Goal: Task Accomplishment & Management: Use online tool/utility

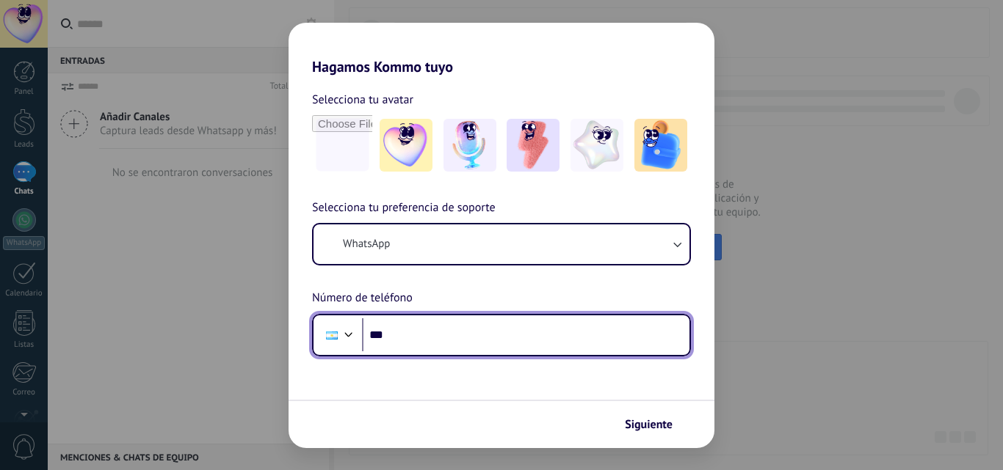
click at [467, 346] on input "***" at bounding box center [525, 336] width 327 height 34
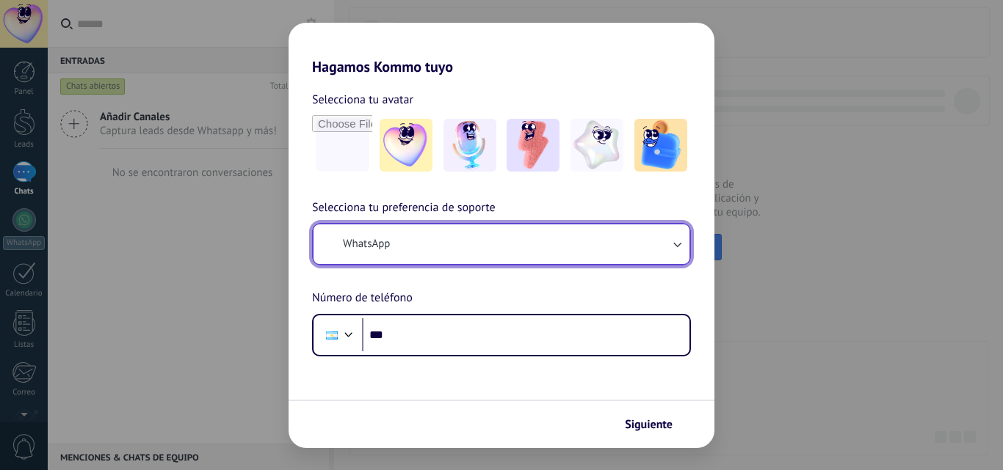
click at [502, 246] on button "WhatsApp" at bounding box center [501, 245] width 376 height 40
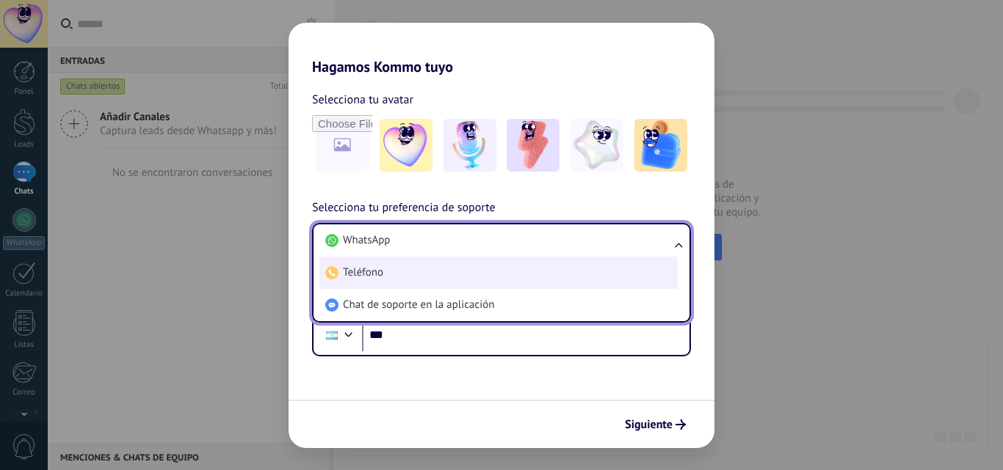
click at [508, 257] on li "Teléfono" at bounding box center [498, 273] width 358 height 32
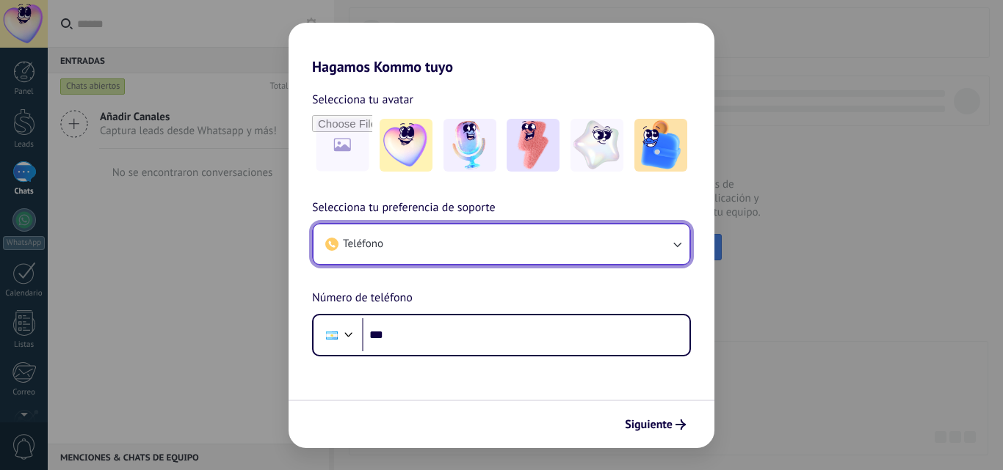
click at [508, 257] on button "Teléfono" at bounding box center [501, 245] width 376 height 40
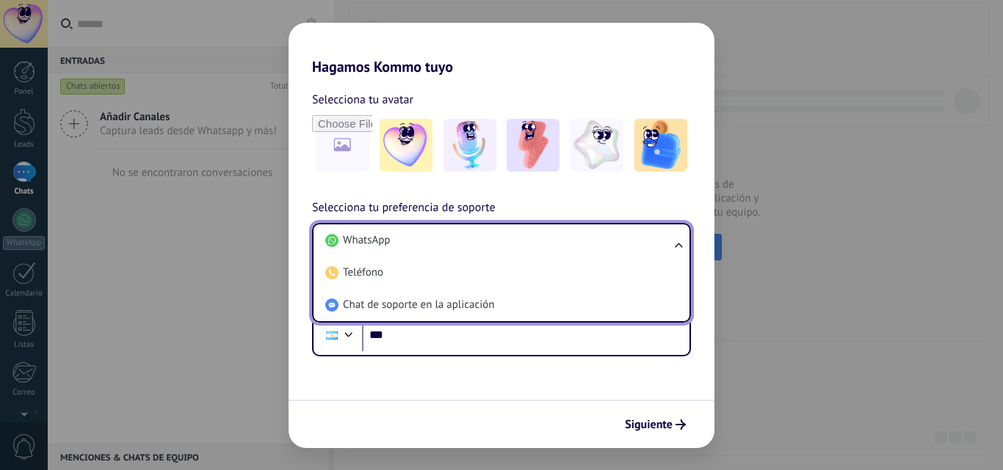
click at [483, 239] on li "WhatsApp" at bounding box center [498, 241] width 358 height 32
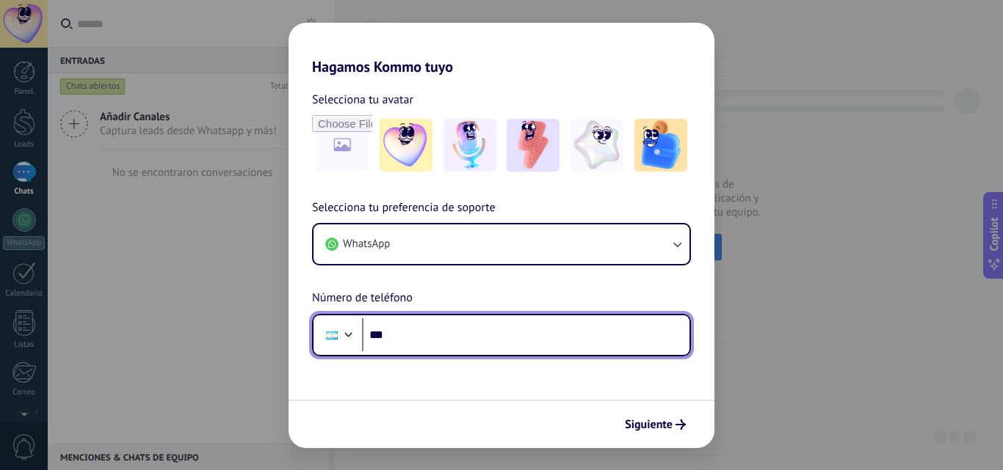
click at [477, 341] on input "***" at bounding box center [525, 336] width 327 height 34
type input "**********"
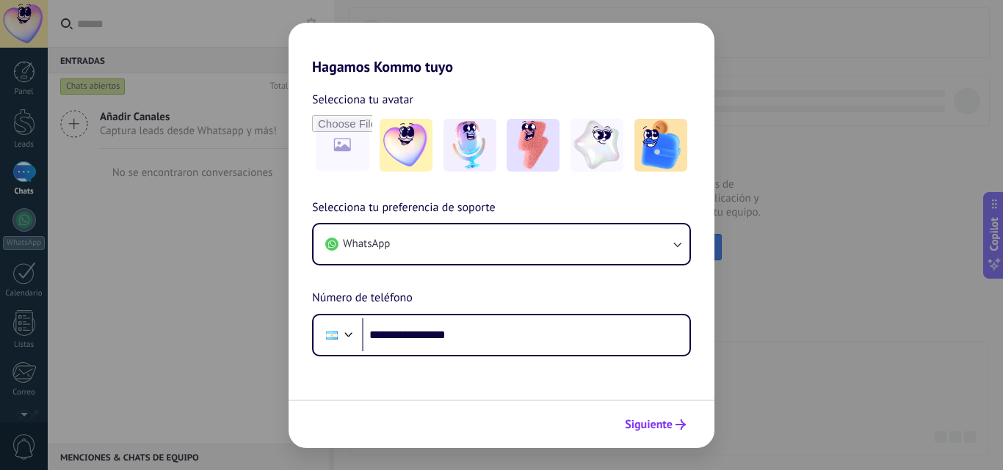
click at [673, 422] on span "Siguiente" at bounding box center [655, 425] width 61 height 10
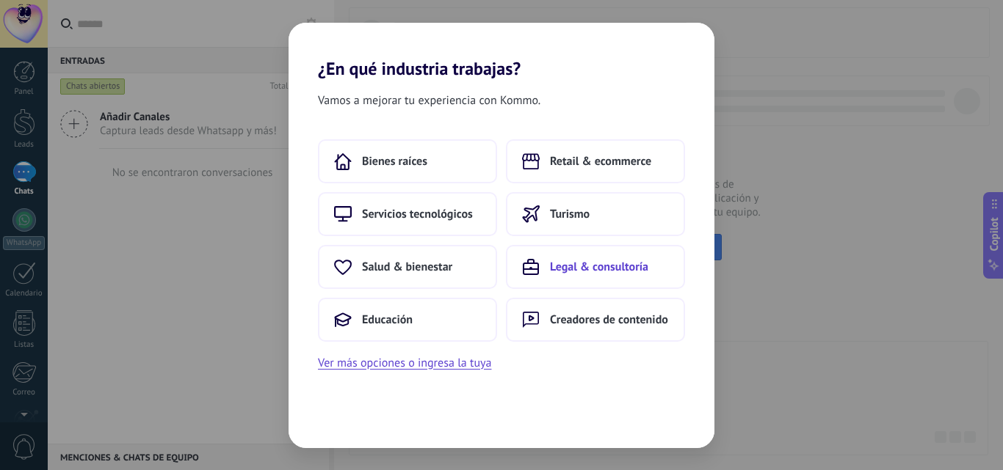
click at [550, 265] on span "Legal & consultoría" at bounding box center [599, 267] width 98 height 15
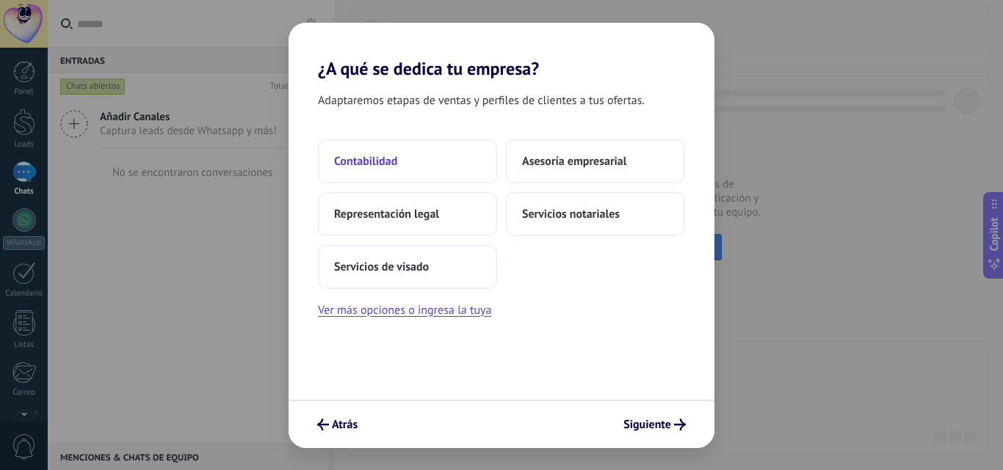
click at [482, 175] on button "Contabilidad" at bounding box center [407, 161] width 179 height 44
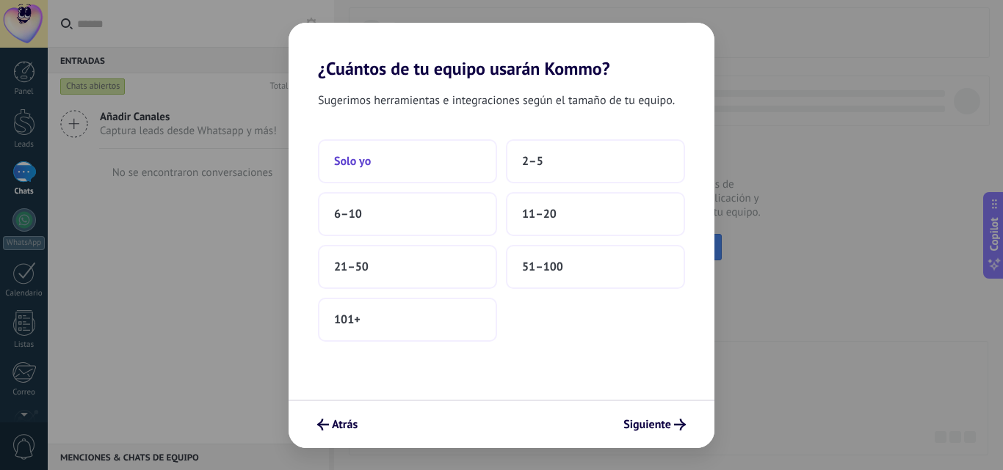
click at [437, 175] on button "Solo yo" at bounding box center [407, 161] width 179 height 44
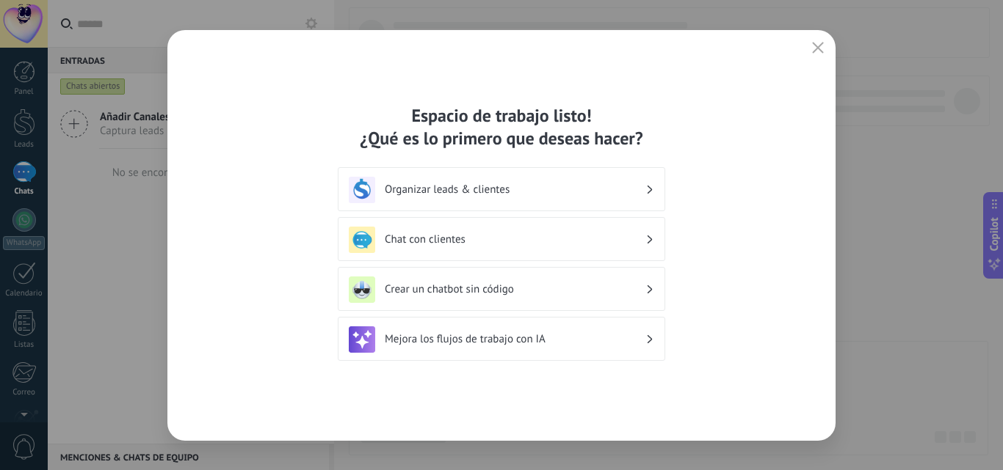
click at [493, 240] on h3 "Chat con clientes" at bounding box center [515, 240] width 261 height 14
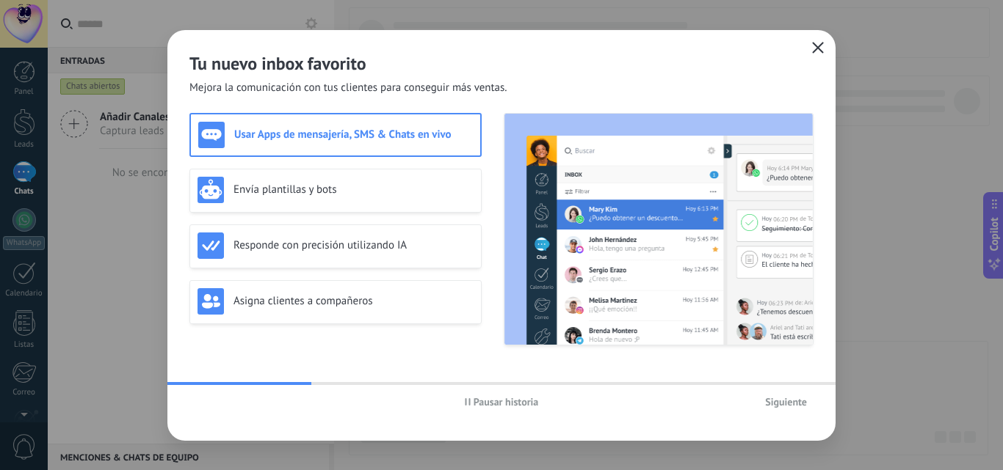
click at [815, 47] on icon "button" at bounding box center [818, 48] width 12 height 12
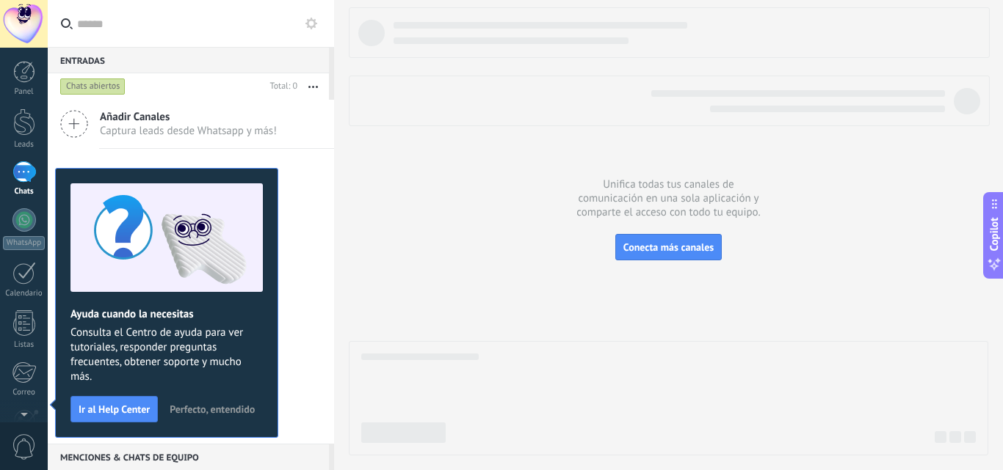
click at [313, 25] on use at bounding box center [311, 24] width 12 height 12
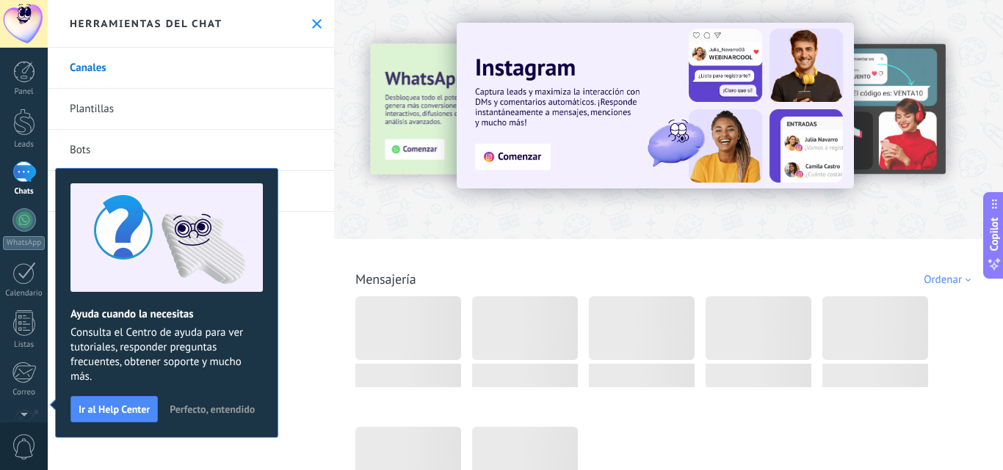
click at [214, 416] on button "Perfecto, entendido" at bounding box center [212, 410] width 98 height 22
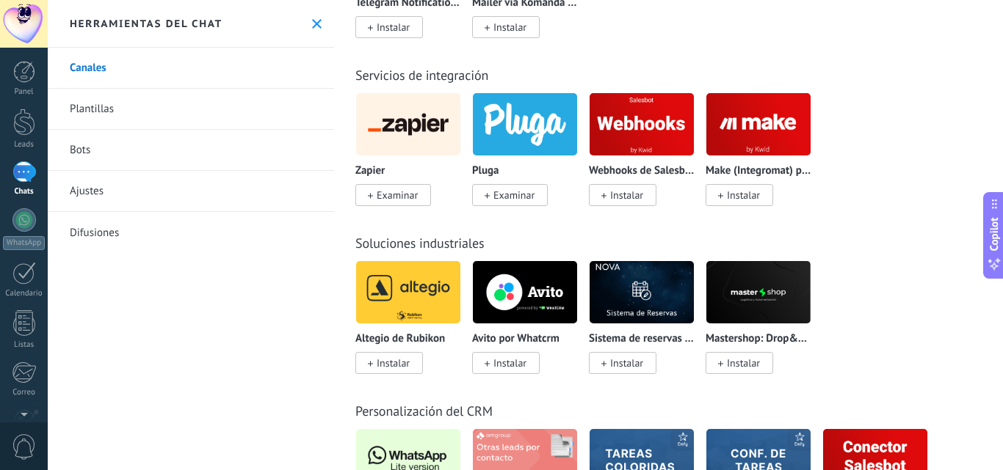
scroll to position [3705, 0]
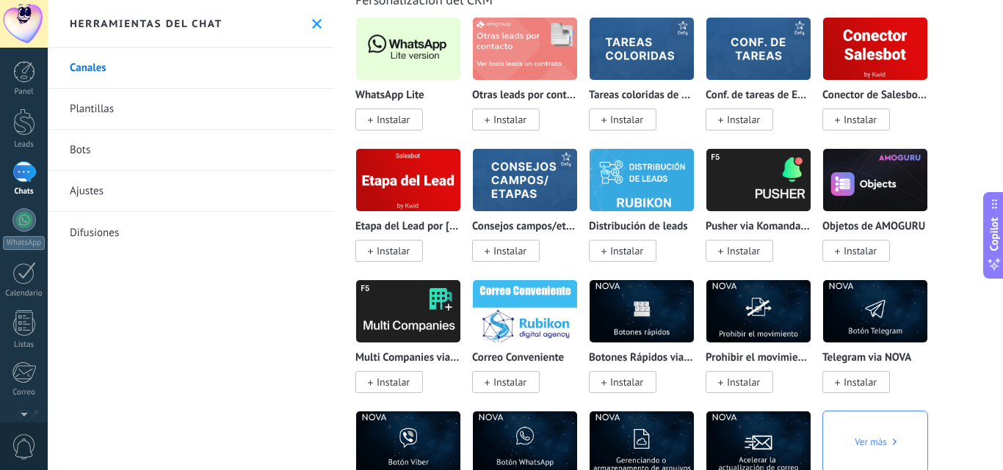
click at [404, 124] on span "Instalar" at bounding box center [393, 119] width 33 height 13
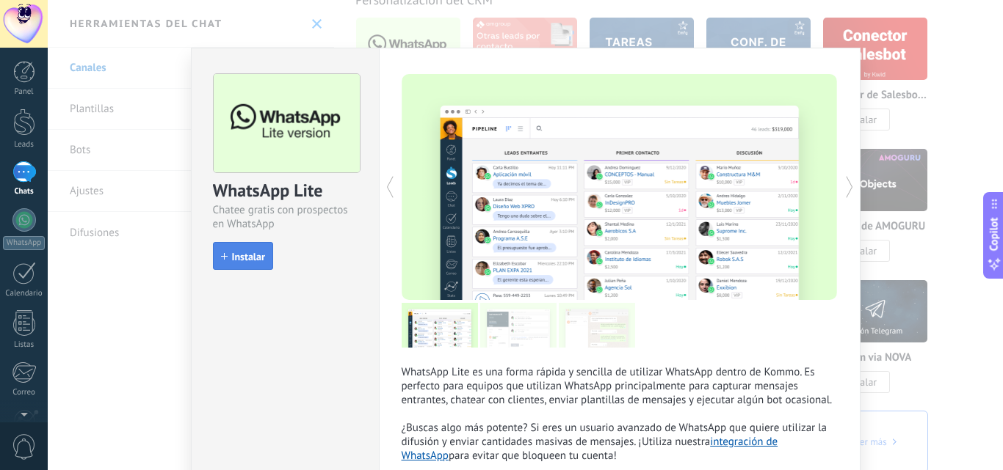
click at [255, 264] on button "Instalar" at bounding box center [243, 256] width 60 height 28
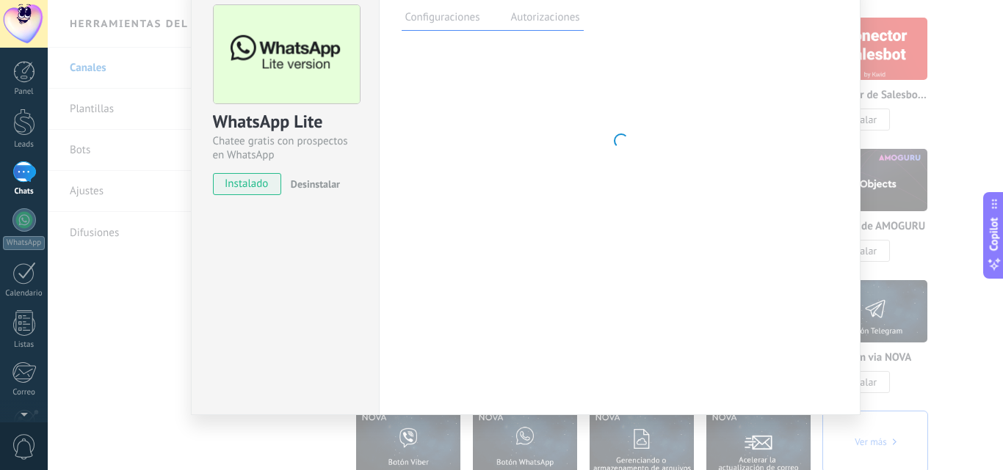
scroll to position [0, 0]
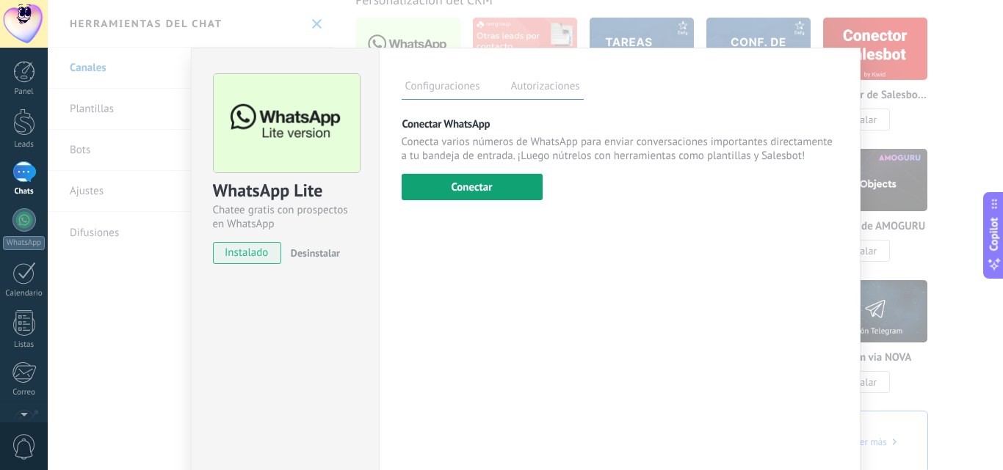
click at [493, 192] on button "Conectar" at bounding box center [471, 187] width 141 height 26
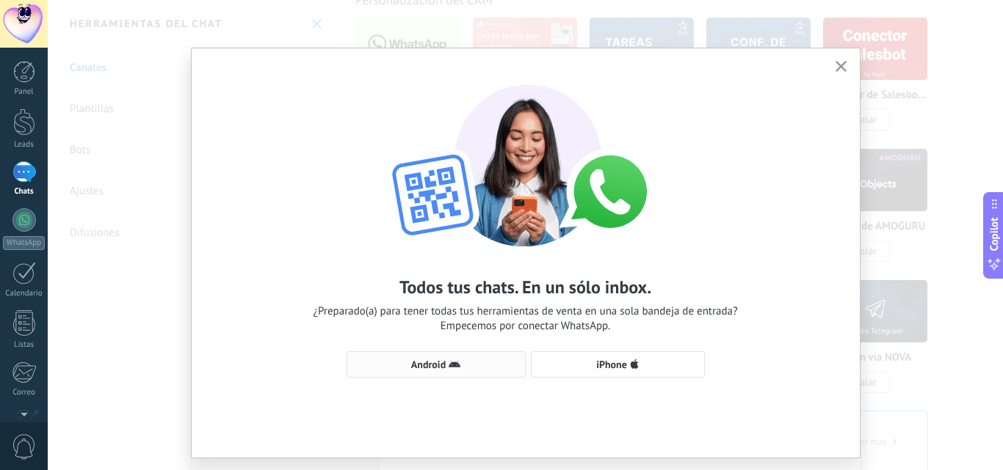
click at [468, 367] on span "Android" at bounding box center [435, 365] width 163 height 12
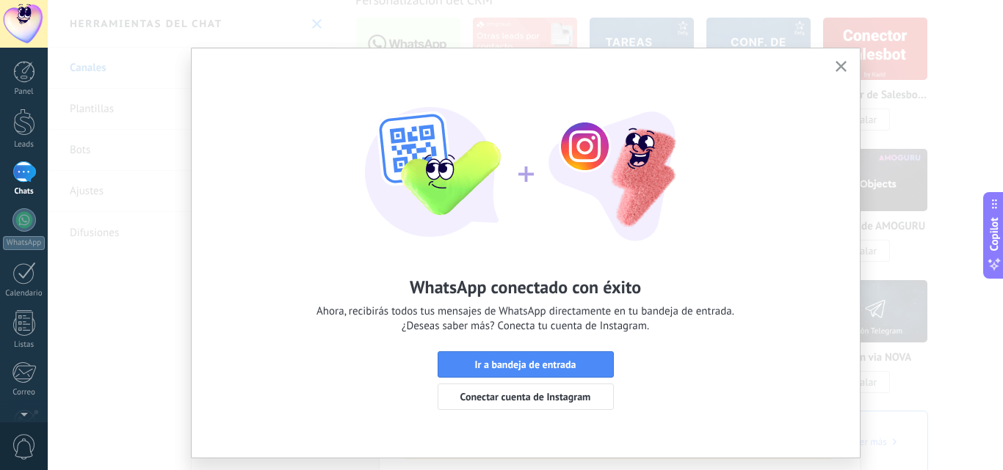
click at [840, 65] on use "button" at bounding box center [840, 66] width 11 height 11
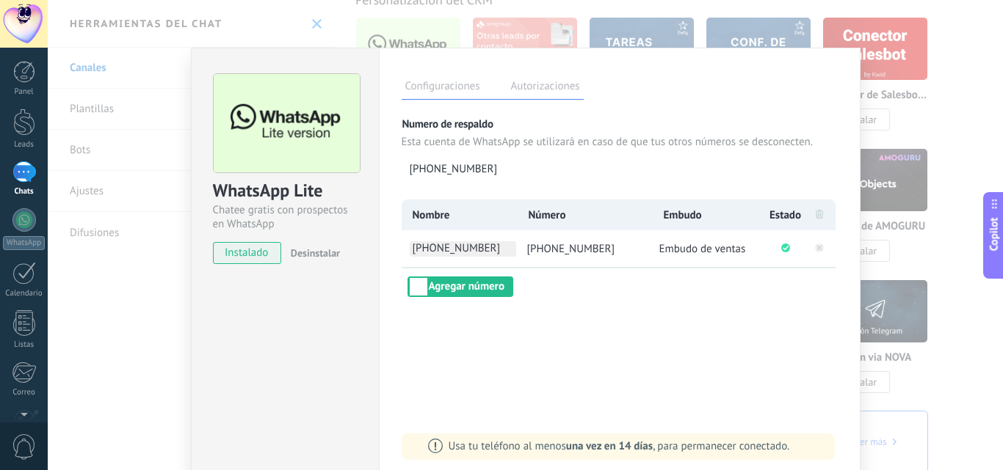
click at [483, 250] on span "[PHONE_NUMBER]" at bounding box center [463, 248] width 106 height 15
drag, startPoint x: 505, startPoint y: 251, endPoint x: 388, endPoint y: 250, distance: 116.7
click at [388, 250] on div "**********" at bounding box center [619, 266] width 481 height 437
click at [492, 248] on span "[PHONE_NUMBER]" at bounding box center [463, 248] width 106 height 15
type input "*"
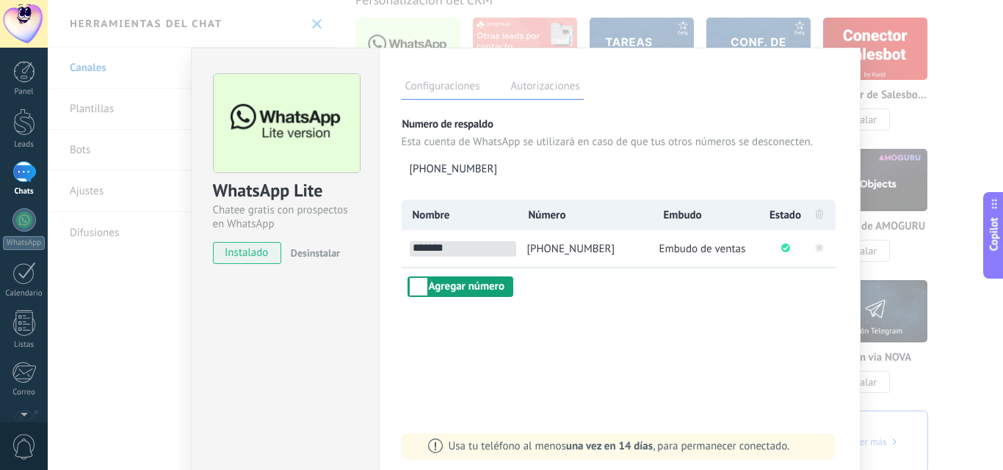
type input "*******"
click at [490, 288] on button "Agregar número" at bounding box center [460, 287] width 106 height 21
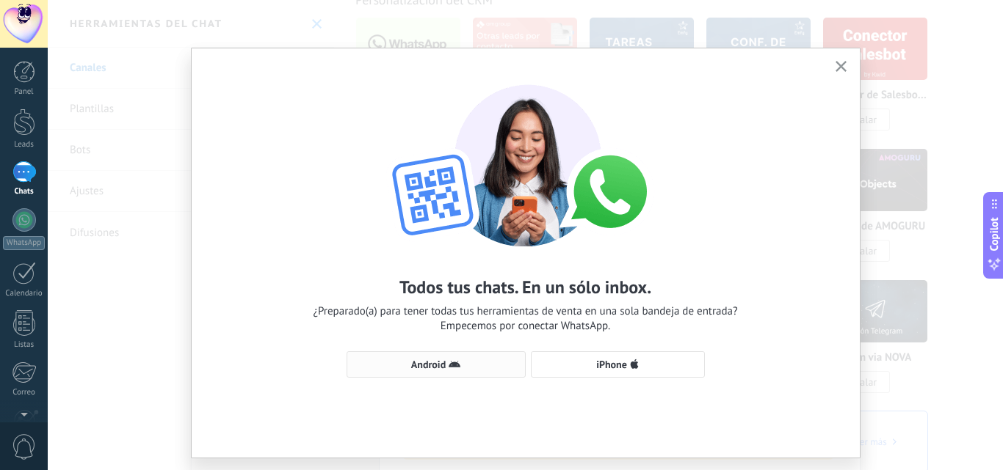
click at [487, 361] on span "Android" at bounding box center [435, 365] width 163 height 12
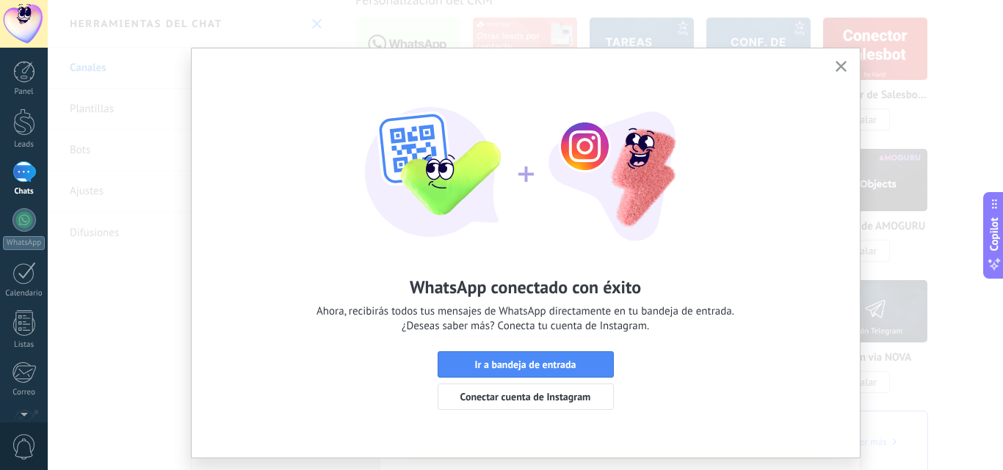
click at [837, 60] on button "button" at bounding box center [841, 67] width 18 height 20
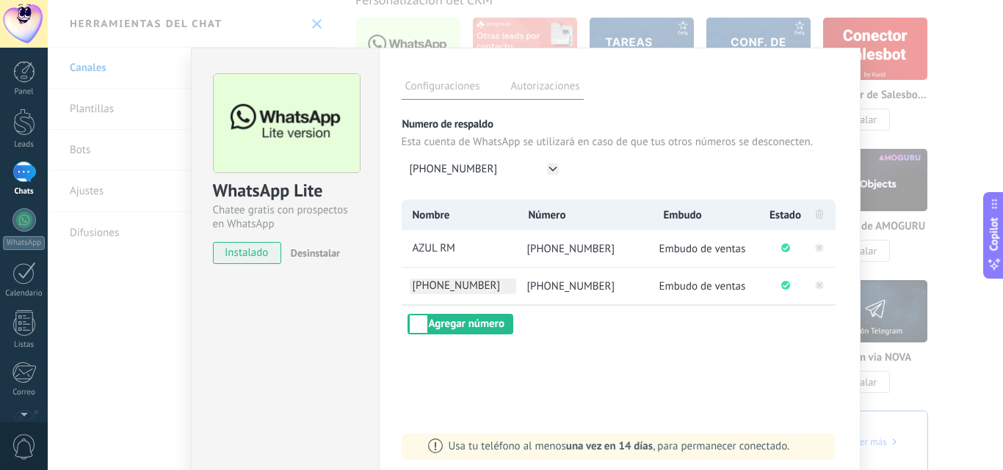
click at [448, 289] on span "[PHONE_NUMBER]" at bounding box center [463, 286] width 106 height 15
drag, startPoint x: 503, startPoint y: 286, endPoint x: 353, endPoint y: 286, distance: 149.7
click at [356, 291] on div "WhatsApp Lite Chatee gratis con prospectos en WhatsApp instalado Desinstalar Co…" at bounding box center [525, 266] width 669 height 437
click at [460, 285] on span "[PHONE_NUMBER]" at bounding box center [463, 286] width 106 height 15
type input "*"
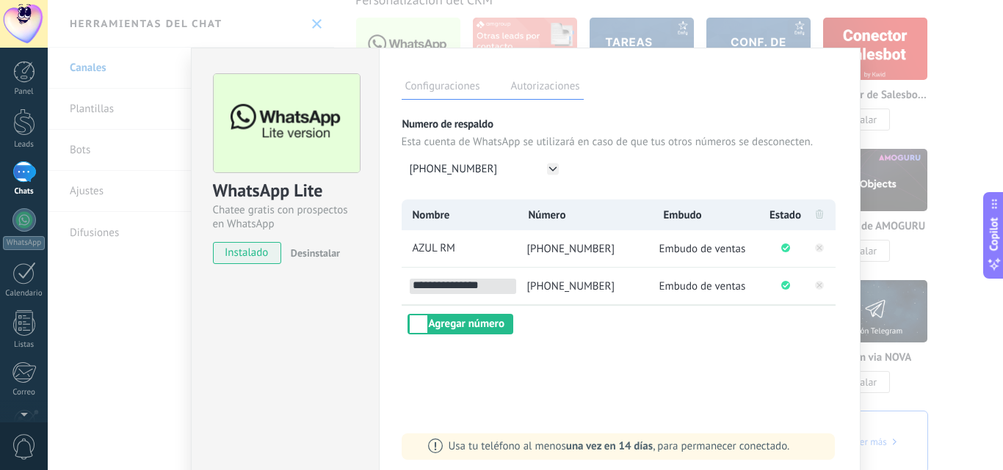
type input "**********"
click at [777, 354] on div "Configuraciones Autorizaciones Esta pestaña registra a los usuarios que han con…" at bounding box center [619, 266] width 481 height 437
click at [480, 318] on button "Agregar número" at bounding box center [460, 324] width 106 height 21
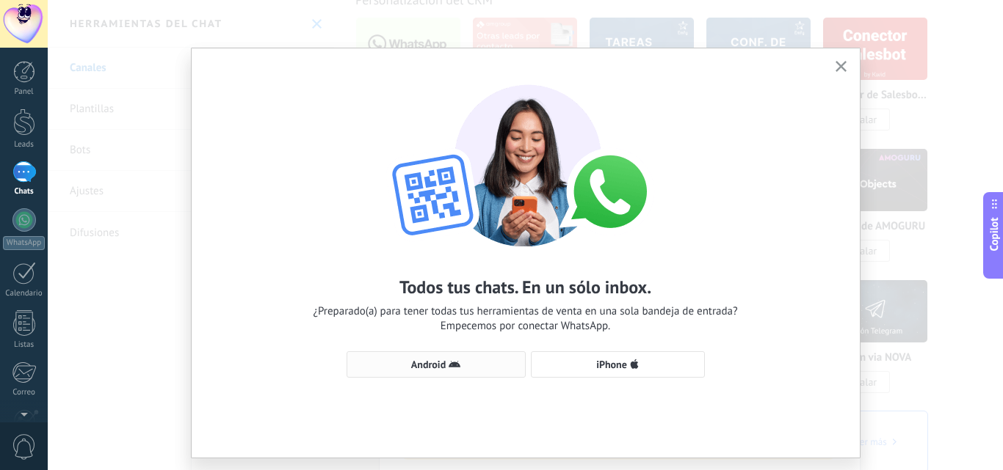
click at [468, 373] on button "Android" at bounding box center [435, 365] width 179 height 26
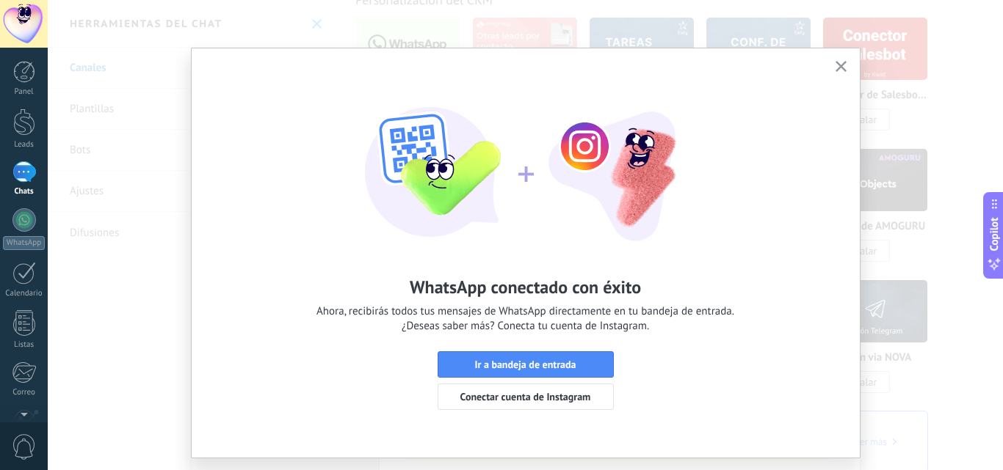
click at [843, 65] on button "button" at bounding box center [841, 67] width 18 height 20
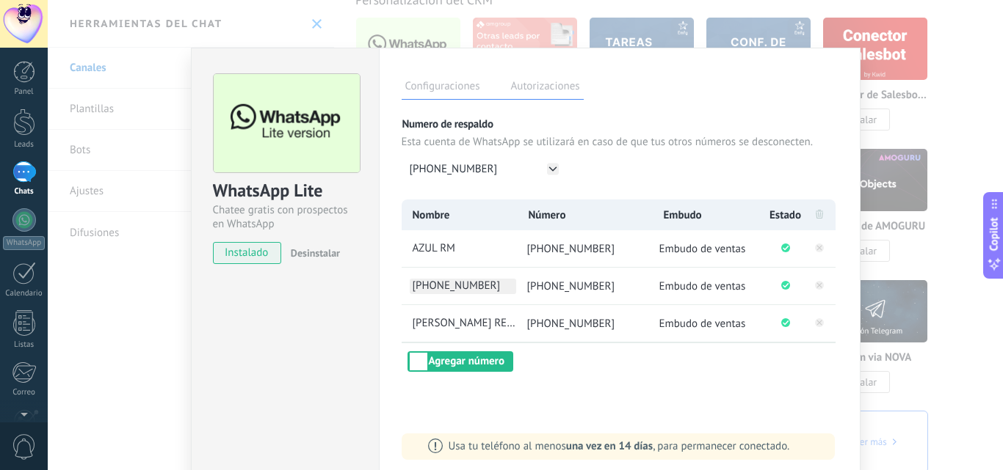
click at [461, 286] on span "[PHONE_NUMBER]" at bounding box center [463, 286] width 106 height 15
type input "*"
type input "**********"
click at [602, 367] on div "**********" at bounding box center [619, 286] width 436 height 172
click at [481, 365] on button "Agregar número" at bounding box center [460, 362] width 106 height 21
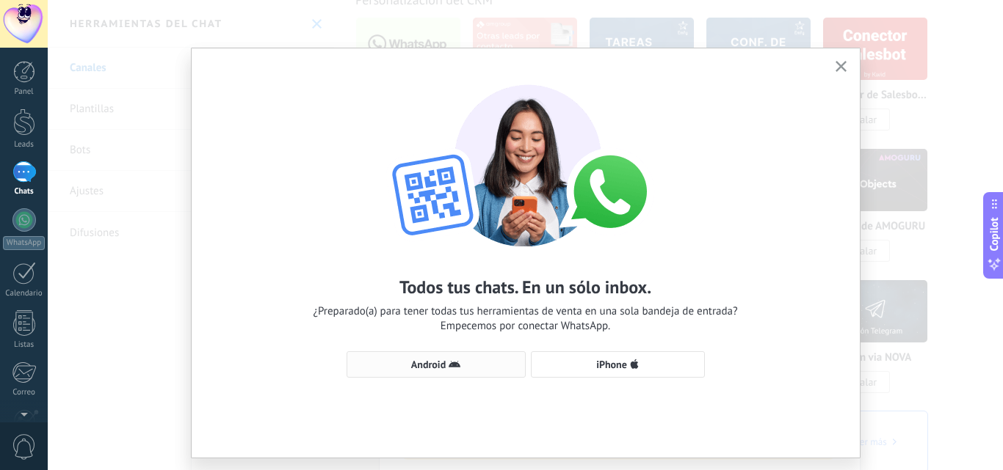
click at [471, 364] on span "Android" at bounding box center [435, 365] width 163 height 12
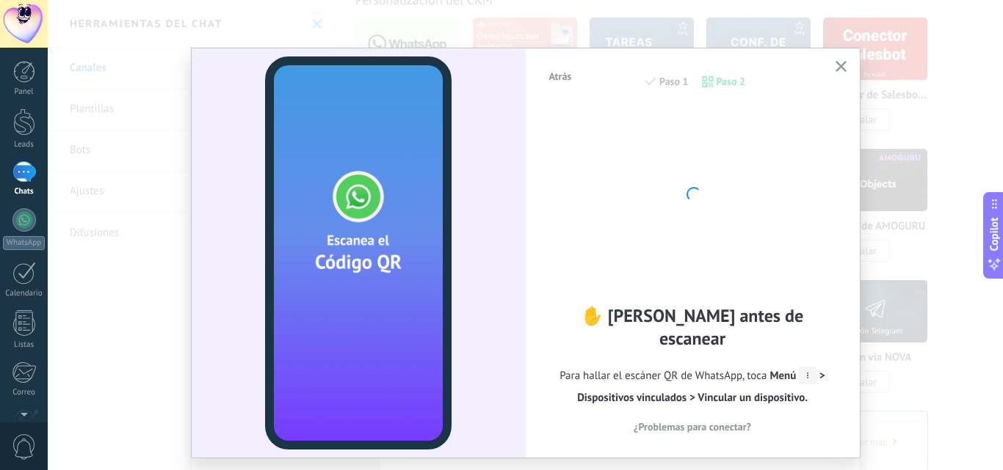
click at [556, 81] on span "Atrás" at bounding box center [560, 76] width 23 height 10
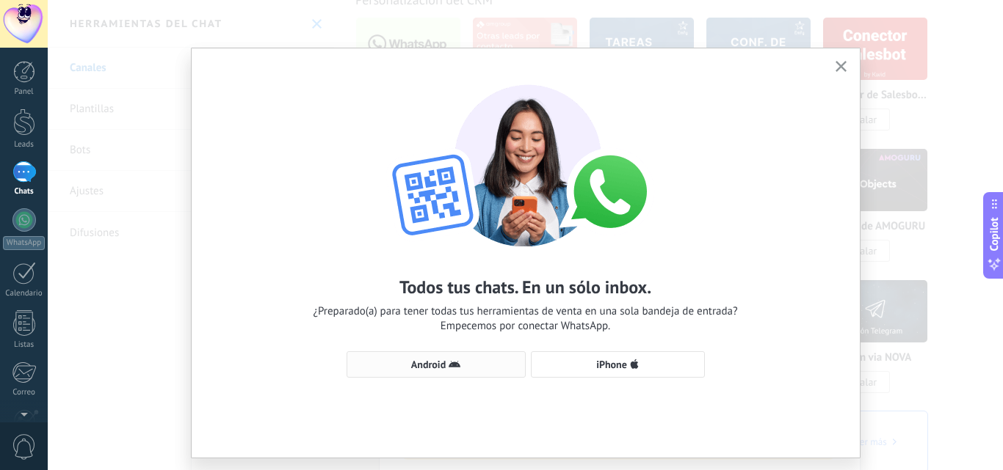
click at [429, 355] on button "Android" at bounding box center [435, 365] width 179 height 26
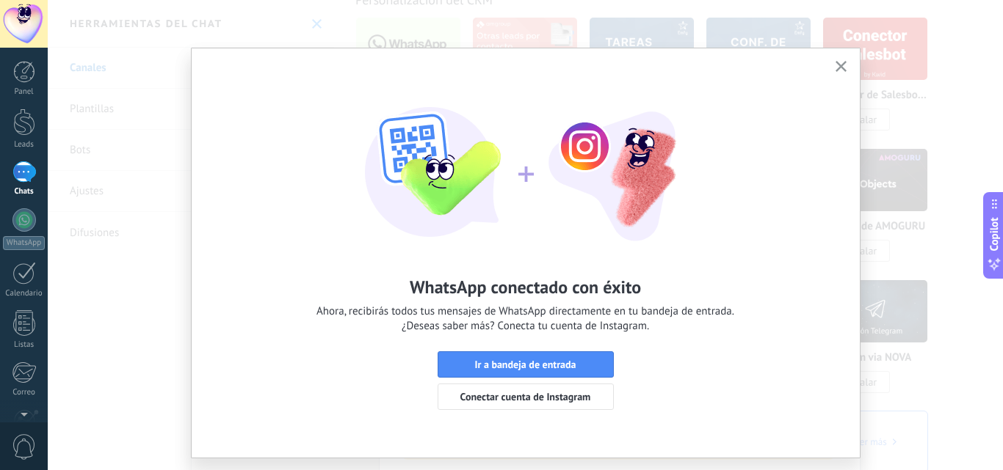
click at [835, 65] on use "button" at bounding box center [840, 66] width 11 height 11
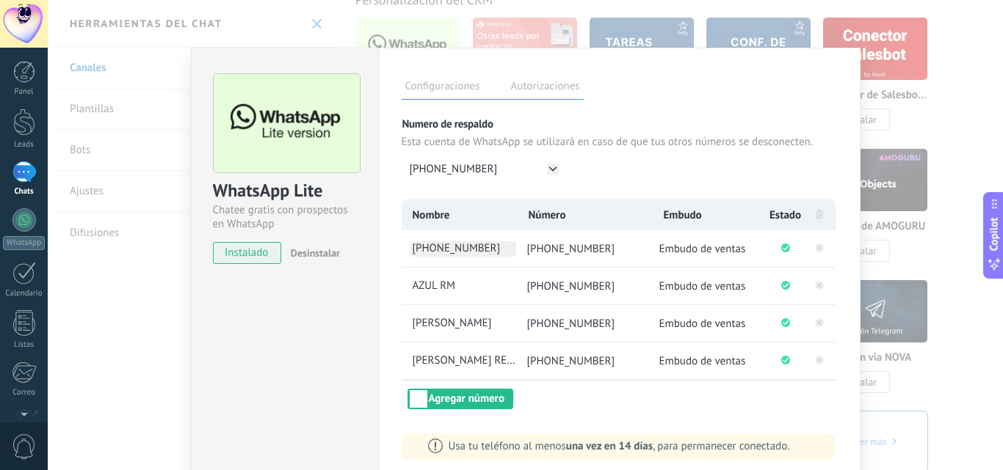
click at [457, 253] on span "[PHONE_NUMBER]" at bounding box center [463, 248] width 106 height 15
drag, startPoint x: 509, startPoint y: 248, endPoint x: 404, endPoint y: 241, distance: 104.4
click at [404, 241] on li "**********" at bounding box center [458, 248] width 114 height 37
click at [476, 247] on span "[PHONE_NUMBER]" at bounding box center [463, 248] width 106 height 15
type input "*"
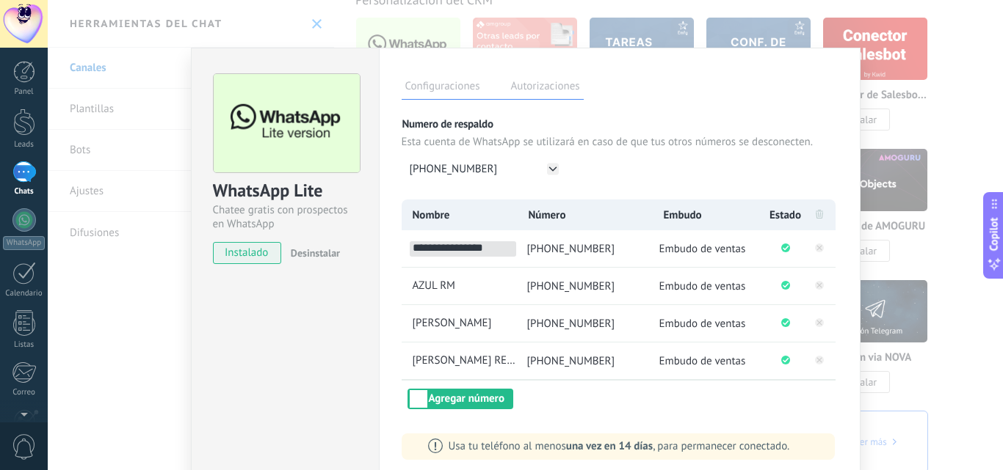
type input "**********"
click at [618, 404] on div "**********" at bounding box center [619, 305] width 436 height 210
click at [471, 399] on button "Agregar número" at bounding box center [460, 399] width 106 height 21
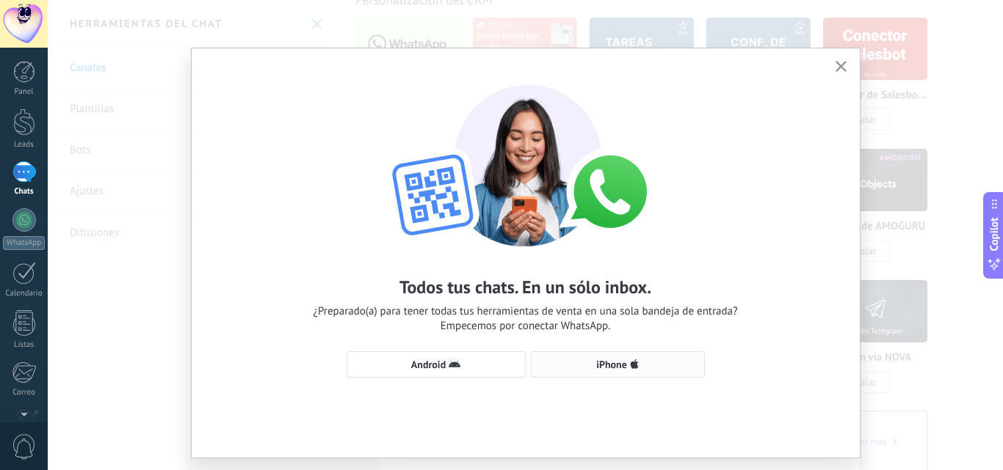
click at [596, 366] on span "iPhone" at bounding box center [611, 365] width 31 height 10
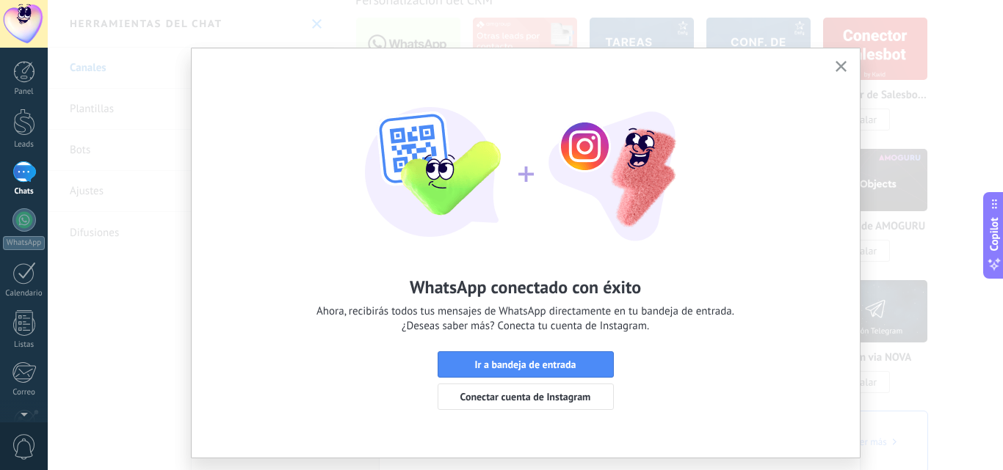
click at [840, 61] on button "button" at bounding box center [841, 67] width 18 height 20
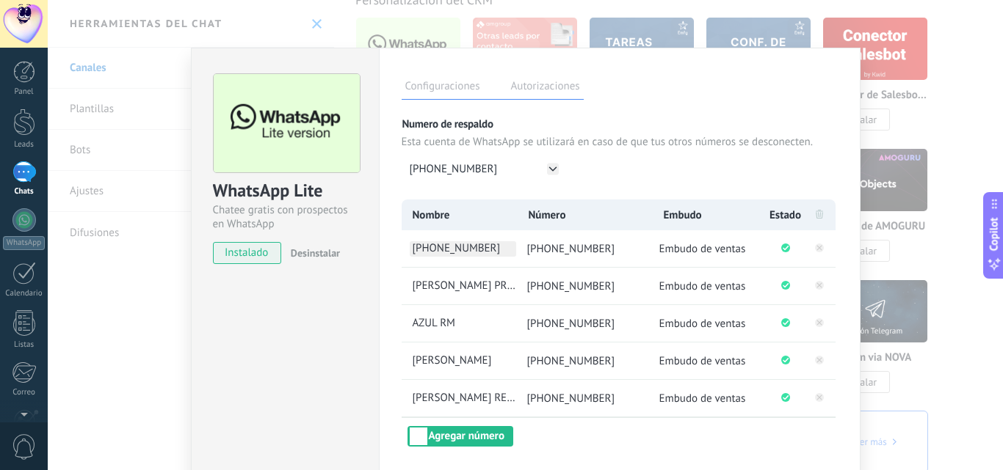
click at [477, 242] on span "[PHONE_NUMBER]" at bounding box center [463, 248] width 106 height 15
drag, startPoint x: 506, startPoint y: 247, endPoint x: 423, endPoint y: 243, distance: 83.1
click at [423, 244] on input "**********" at bounding box center [463, 248] width 106 height 15
type input "*"
type input "*******"
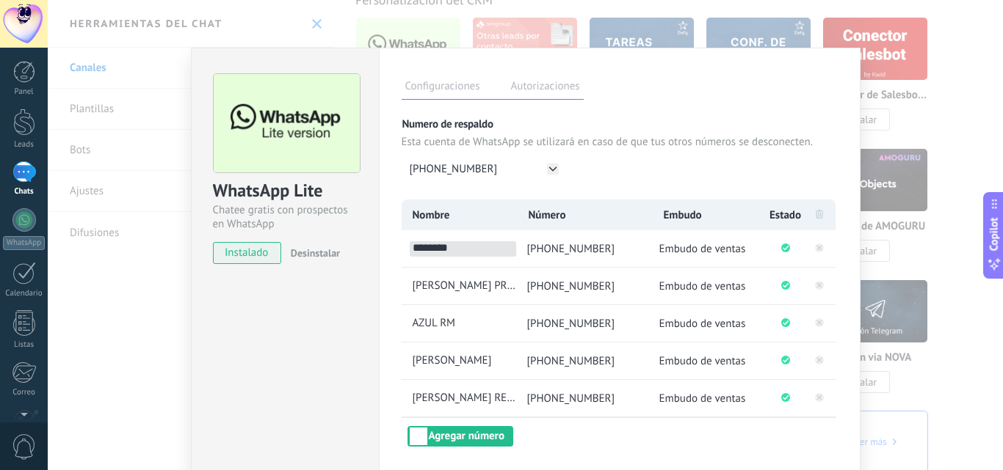
click at [790, 183] on div "Numero de respaldo Esta cuenta de WhatsApp se utilizará en caso de que tus otro…" at bounding box center [619, 158] width 436 height 82
click at [558, 96] on label "Autorizaciones" at bounding box center [545, 88] width 76 height 21
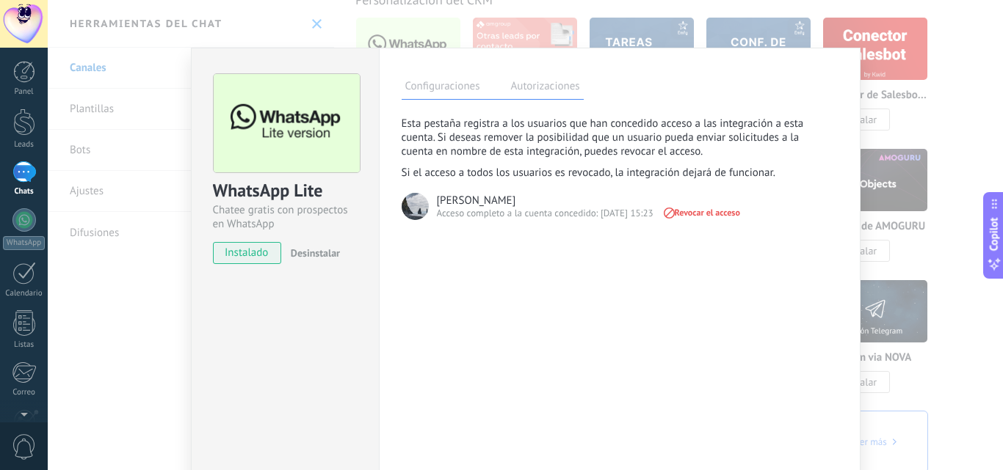
click at [442, 88] on label "Configuraciones" at bounding box center [442, 88] width 82 height 21
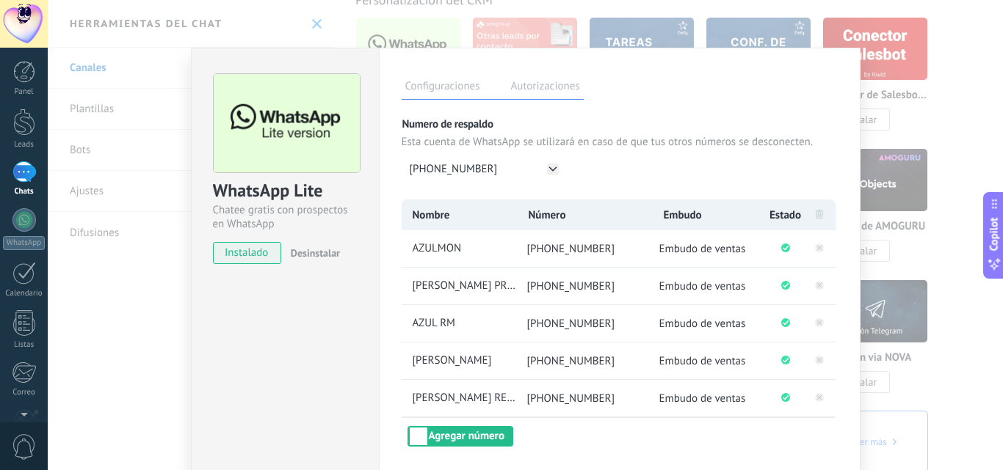
click at [553, 100] on div "Configuraciones Autorizaciones Esta pestaña registra a los usuarios que han con…" at bounding box center [619, 284] width 481 height 473
click at [936, 85] on div "WhatsApp Lite Chatee gratis con prospectos en WhatsApp instalado Desinstalar Co…" at bounding box center [525, 235] width 955 height 470
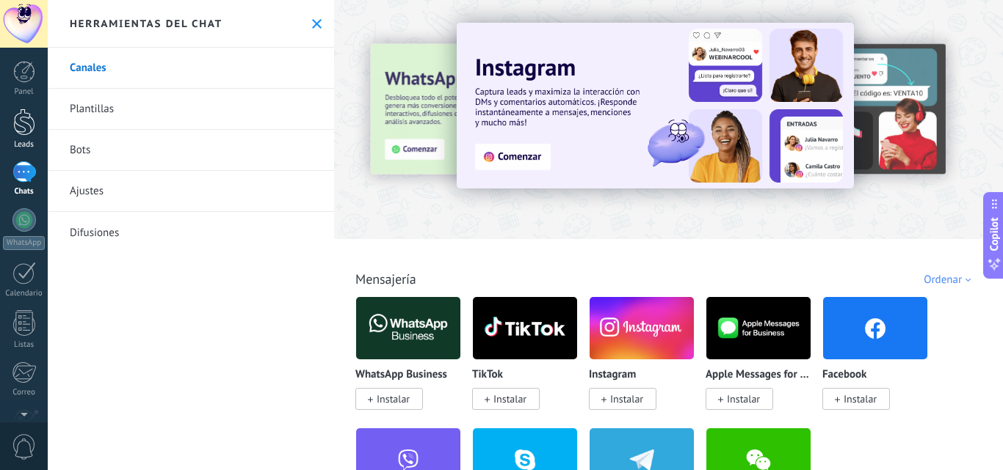
click at [22, 123] on div at bounding box center [24, 122] width 22 height 27
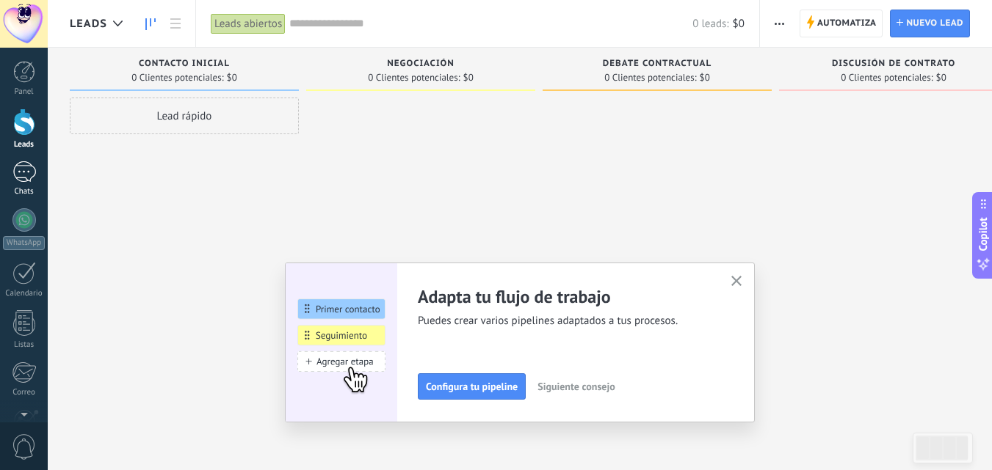
click at [38, 176] on link "Chats" at bounding box center [24, 178] width 48 height 35
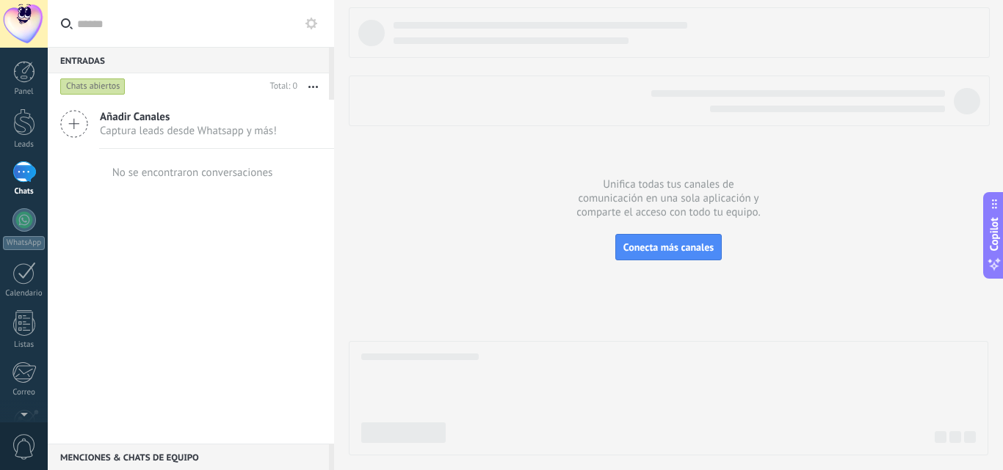
click at [31, 31] on div at bounding box center [24, 24] width 48 height 48
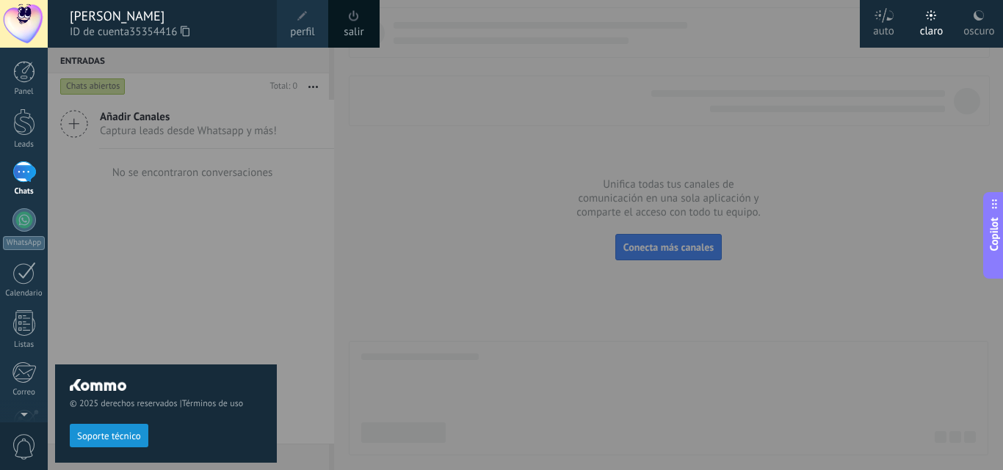
click at [311, 35] on span "perfil" at bounding box center [302, 32] width 24 height 16
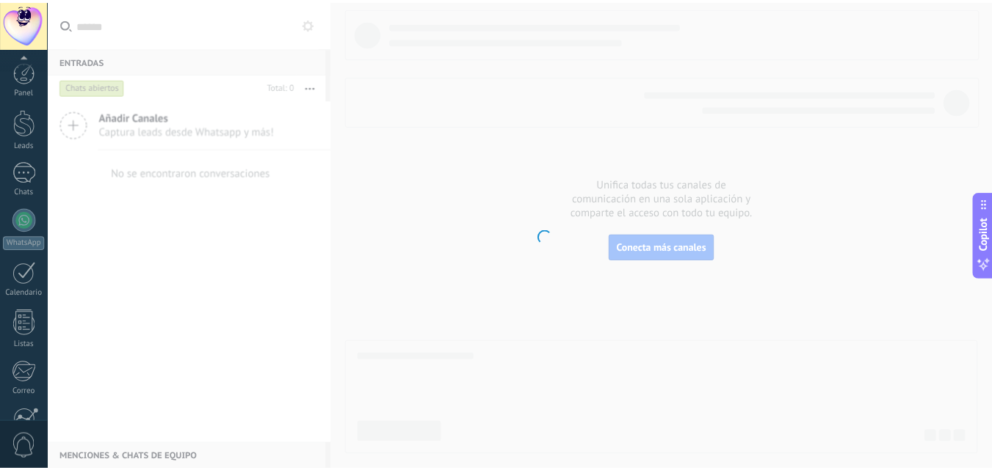
scroll to position [140, 0]
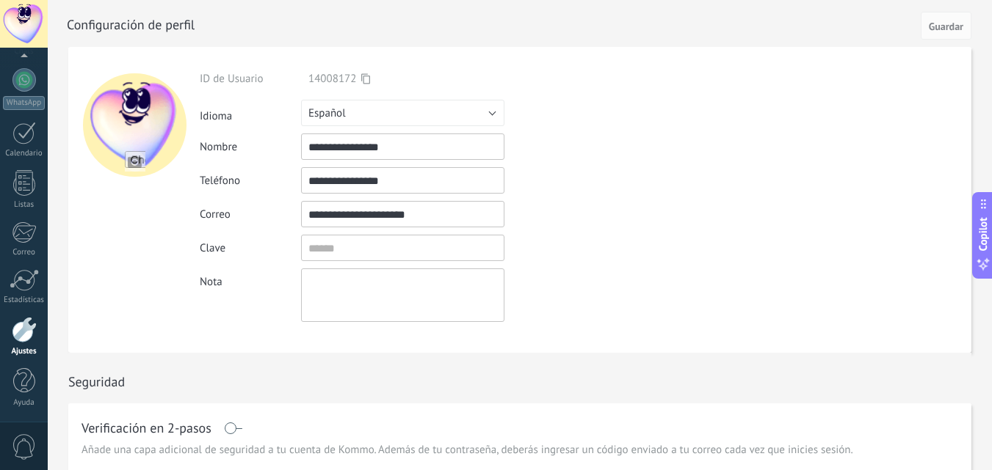
click at [367, 210] on input "**********" at bounding box center [402, 214] width 203 height 26
drag, startPoint x: 367, startPoint y: 210, endPoint x: 360, endPoint y: 214, distance: 8.2
click at [360, 214] on input "**********" at bounding box center [402, 214] width 203 height 26
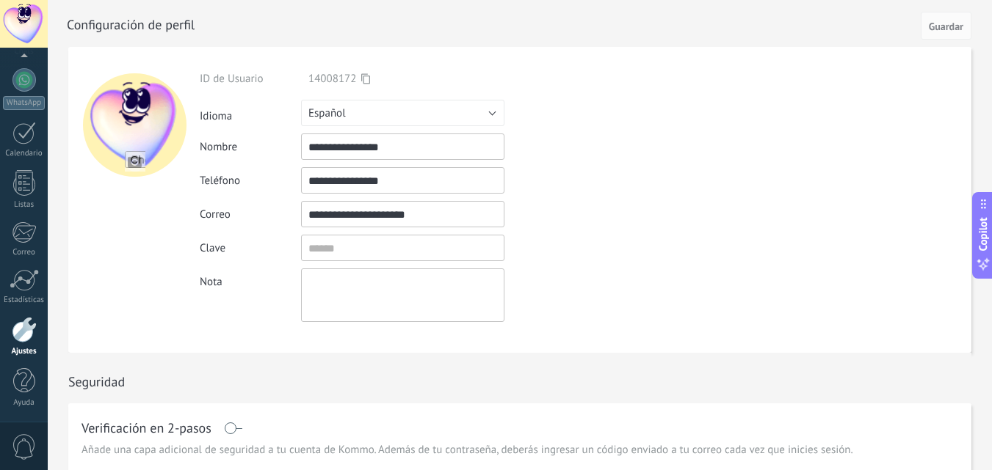
click at [360, 214] on input "**********" at bounding box center [402, 214] width 203 height 26
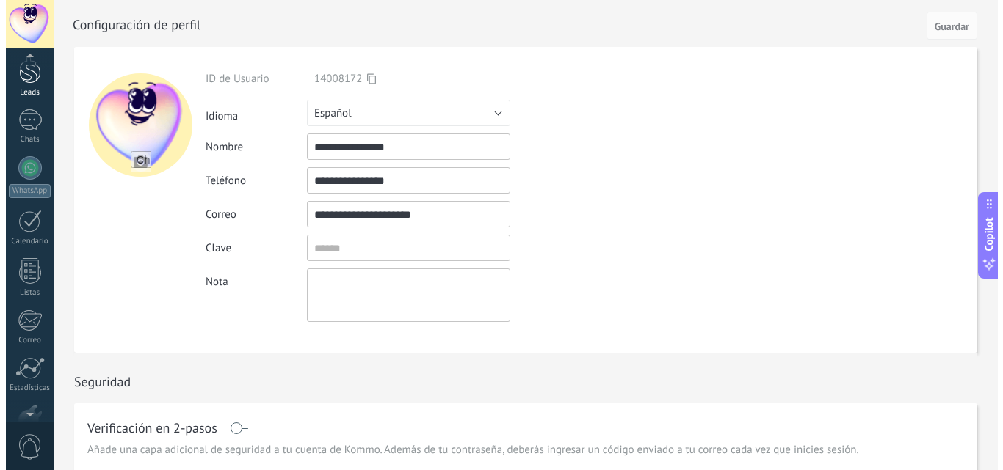
scroll to position [0, 0]
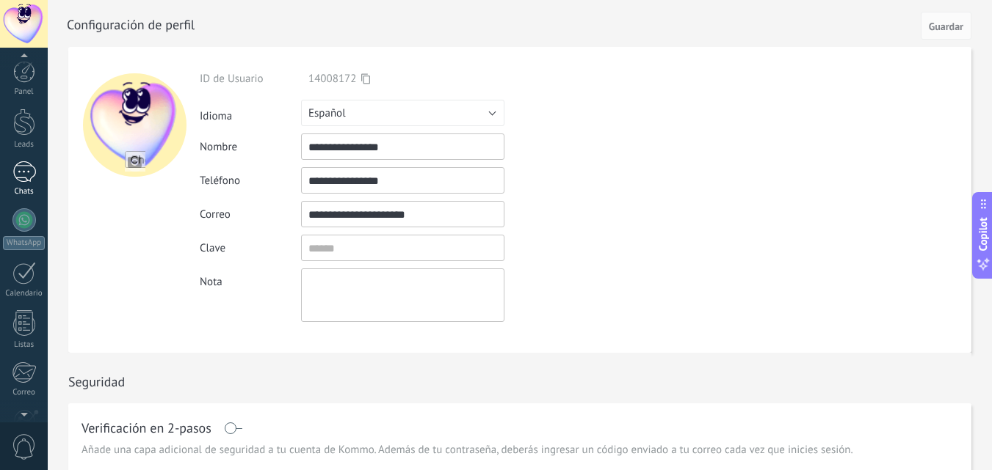
click at [19, 183] on link "Chats" at bounding box center [24, 178] width 48 height 35
